Goal: Navigation & Orientation: Go to known website

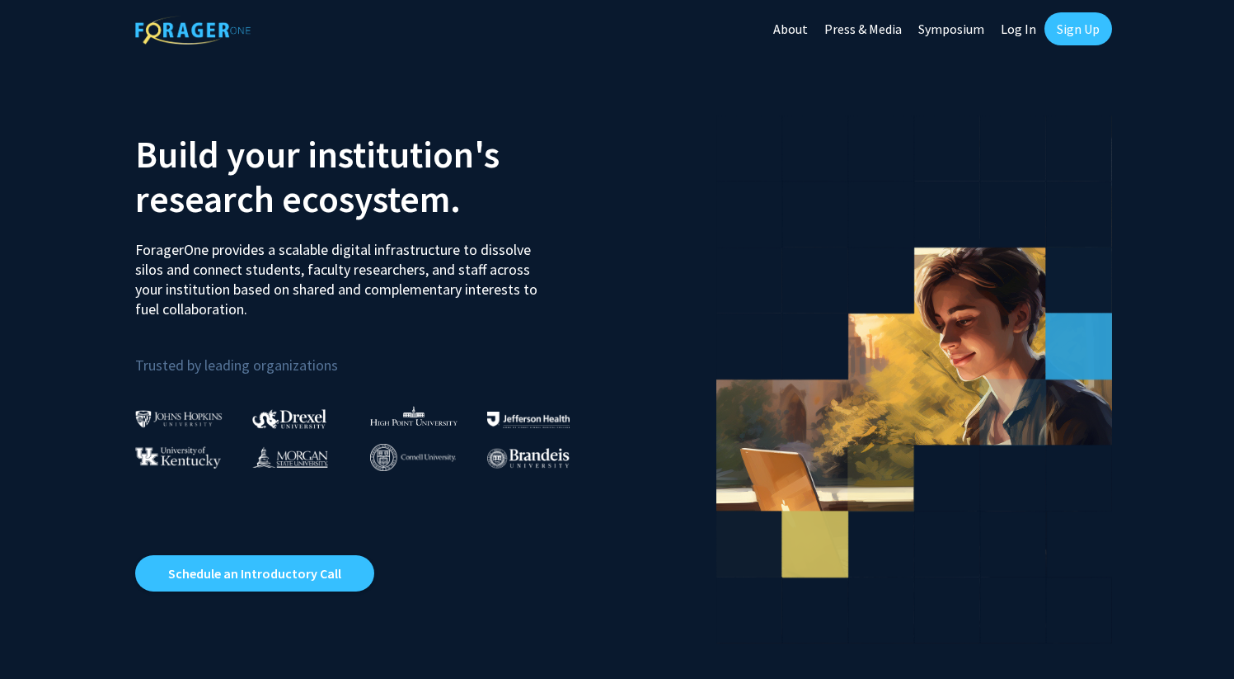
click at [1018, 27] on link "Log In" at bounding box center [1019, 29] width 52 height 58
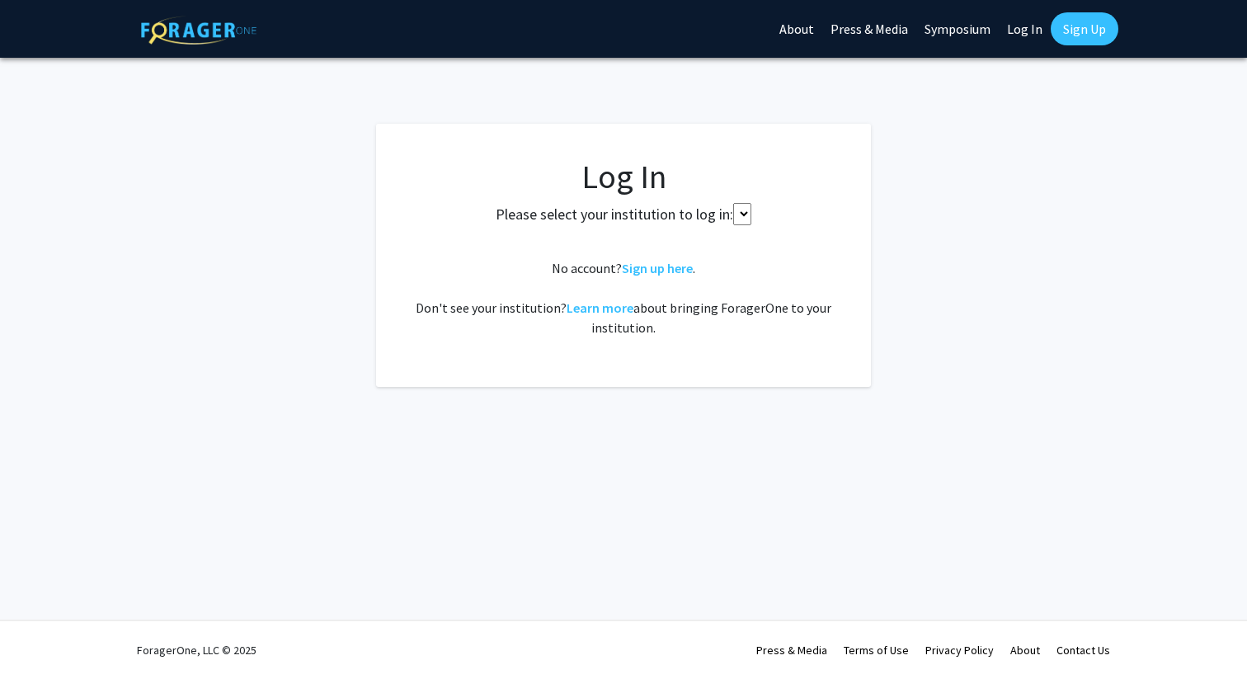
select select
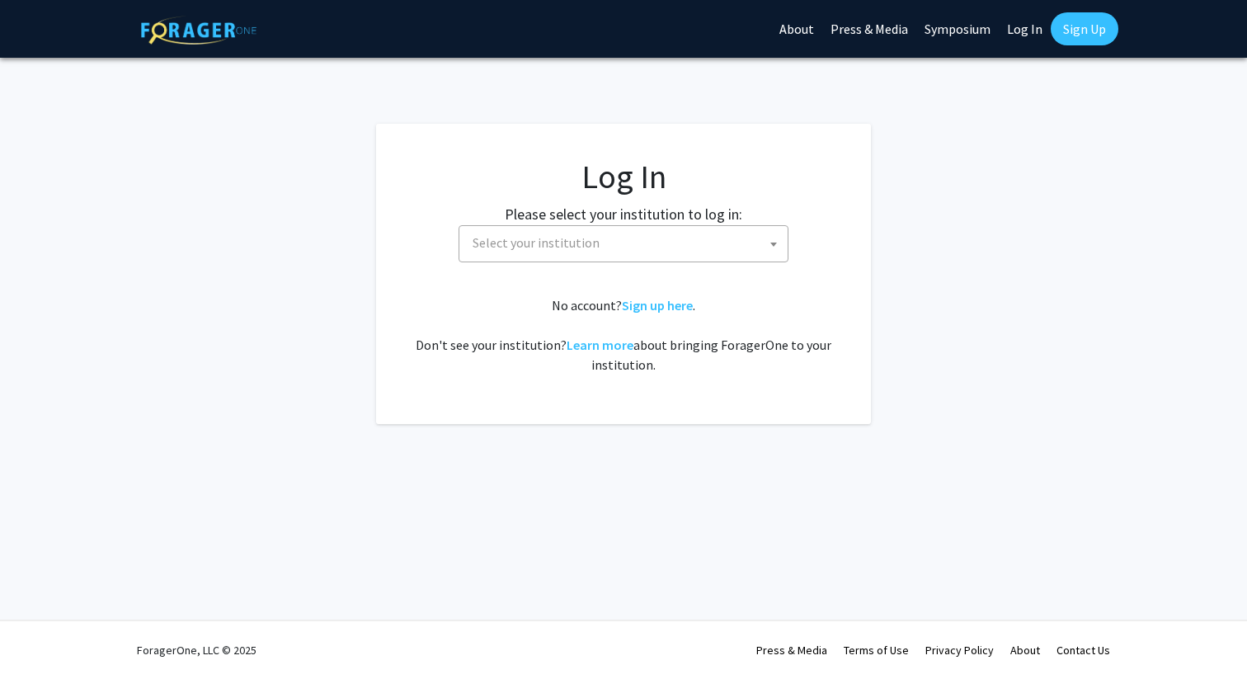
click at [598, 235] on span "Select your institution" at bounding box center [627, 243] width 322 height 34
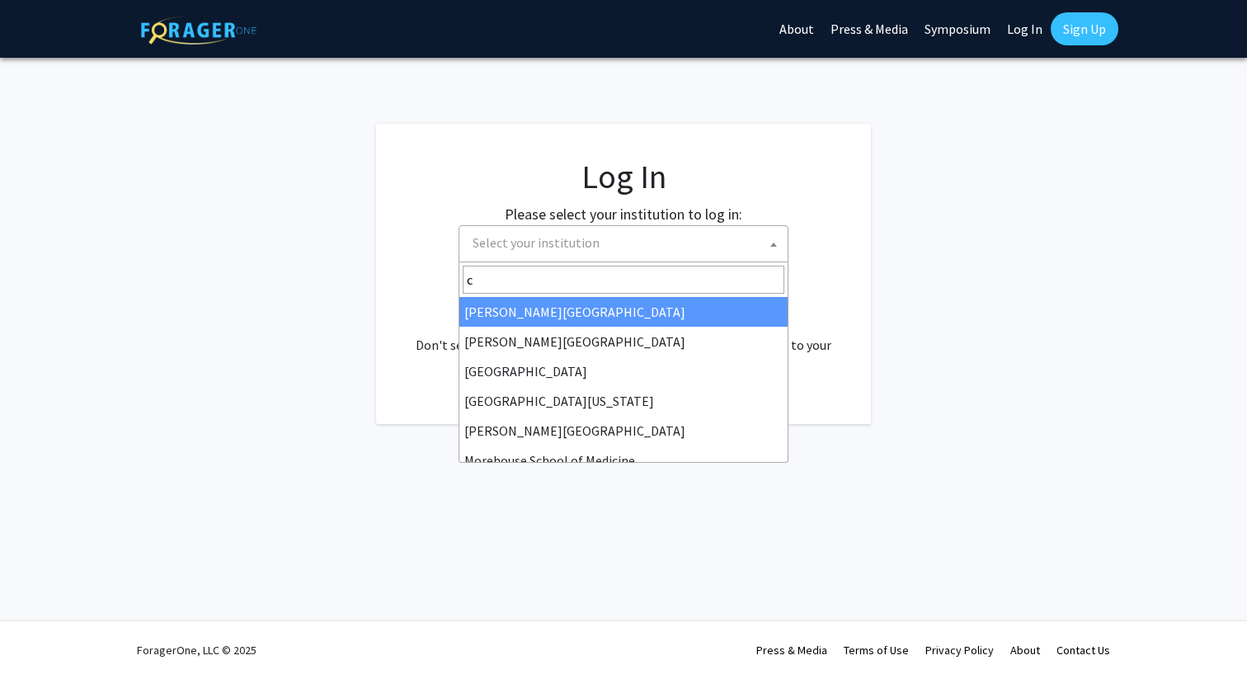
type input "co"
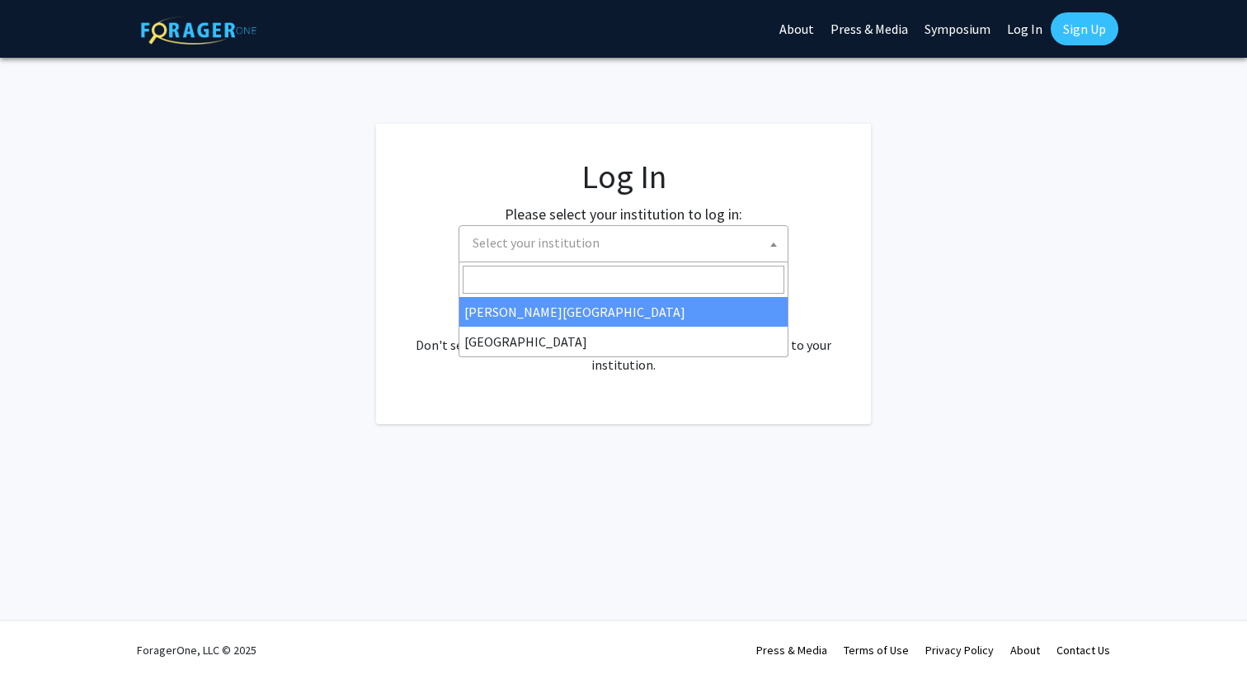
click at [875, 251] on fg-login "Log In Please select your institution to log in: [GEOGRAPHIC_DATA] [GEOGRAPHIC_…" at bounding box center [623, 274] width 1247 height 300
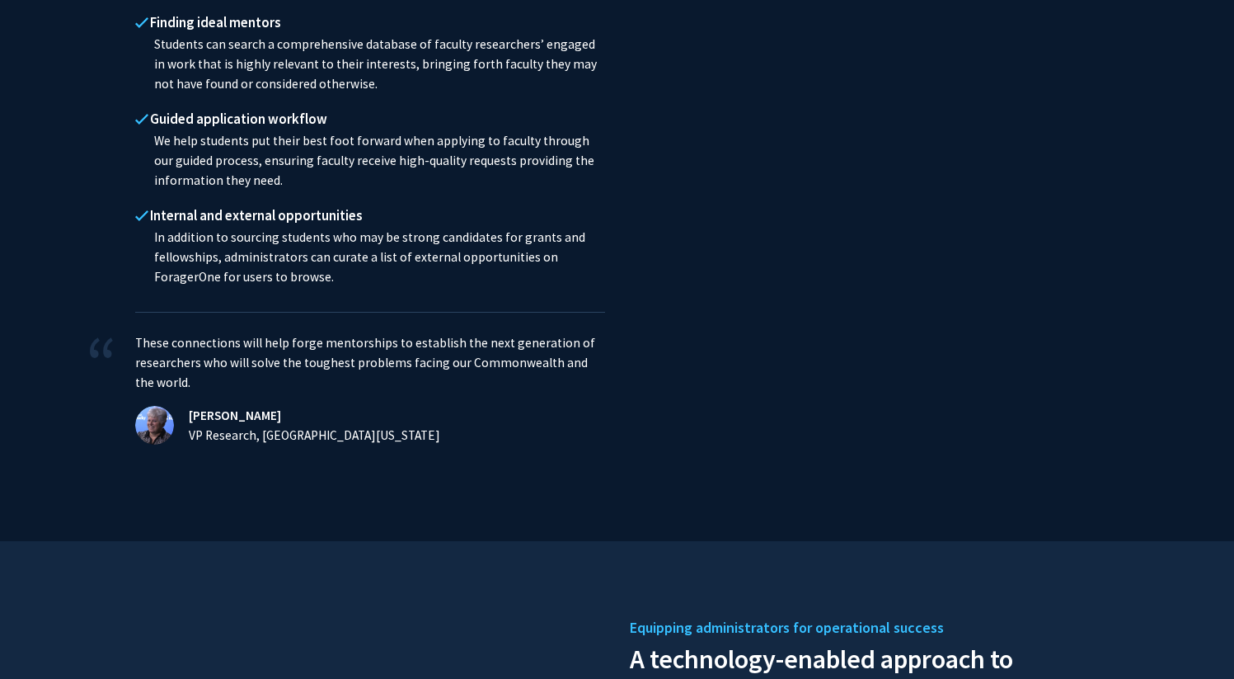
scroll to position [1873, 0]
